Goal: Find specific page/section: Find specific page/section

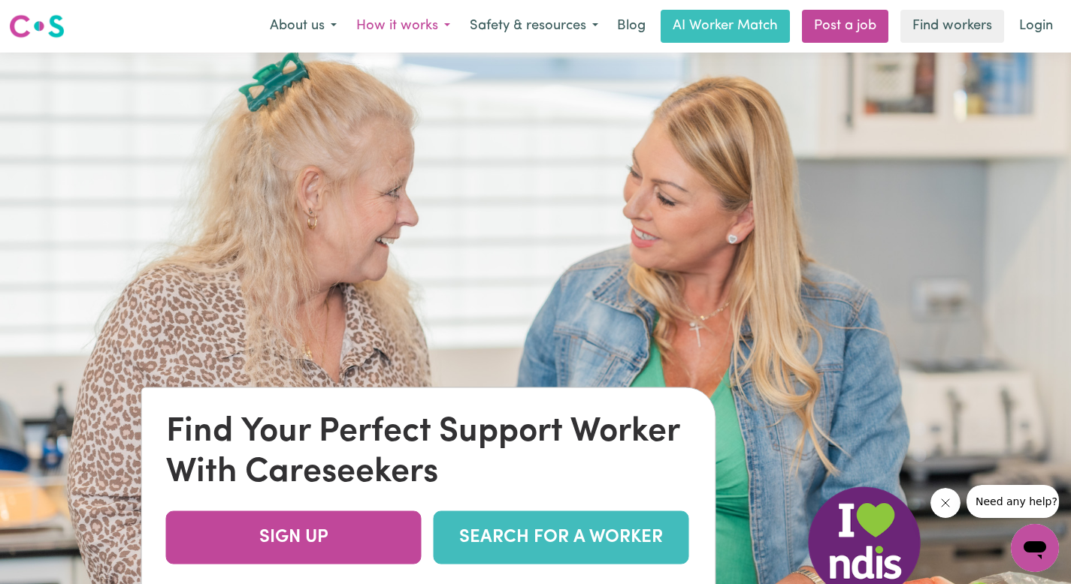
click at [441, 29] on button "How it works" at bounding box center [402, 27] width 113 height 32
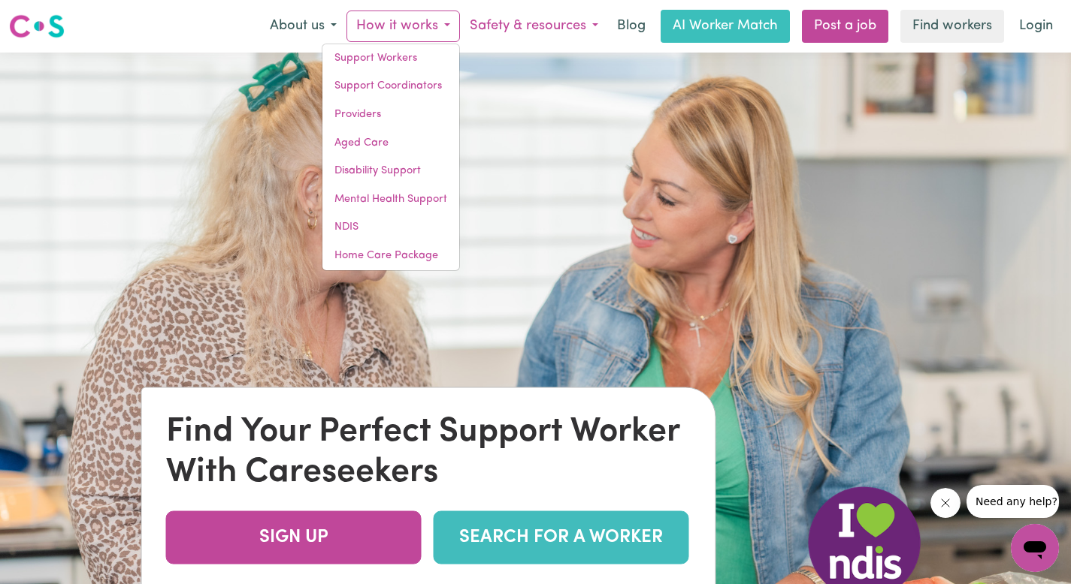
click at [575, 24] on button "Safety & resources" at bounding box center [534, 27] width 148 height 32
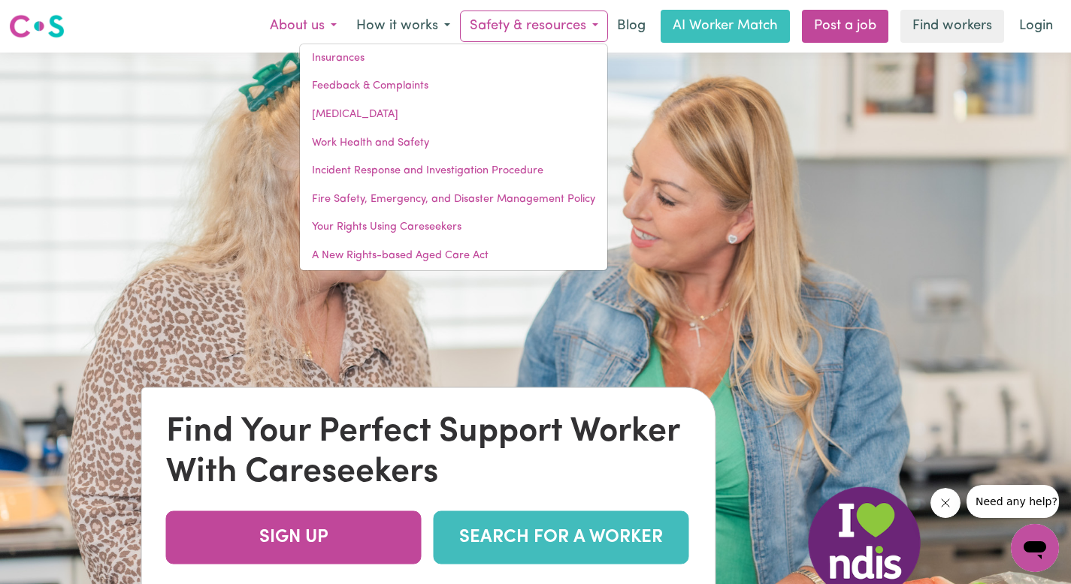
click at [331, 23] on button "About us" at bounding box center [303, 27] width 86 height 32
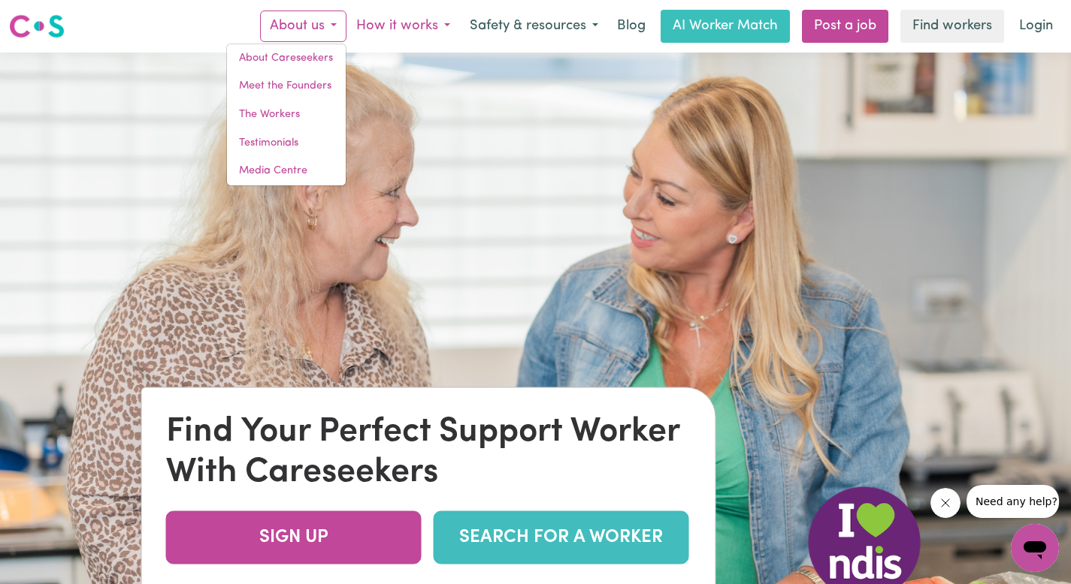
click at [419, 30] on button "How it works" at bounding box center [402, 27] width 113 height 32
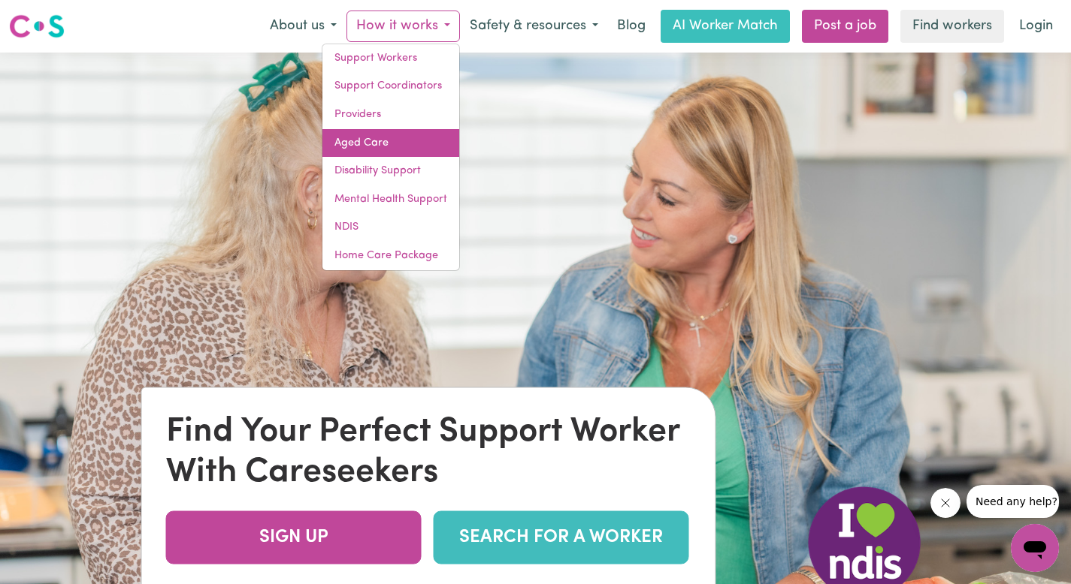
click at [414, 141] on link "Aged Care" at bounding box center [390, 143] width 137 height 29
